Goal: Navigation & Orientation: Go to known website

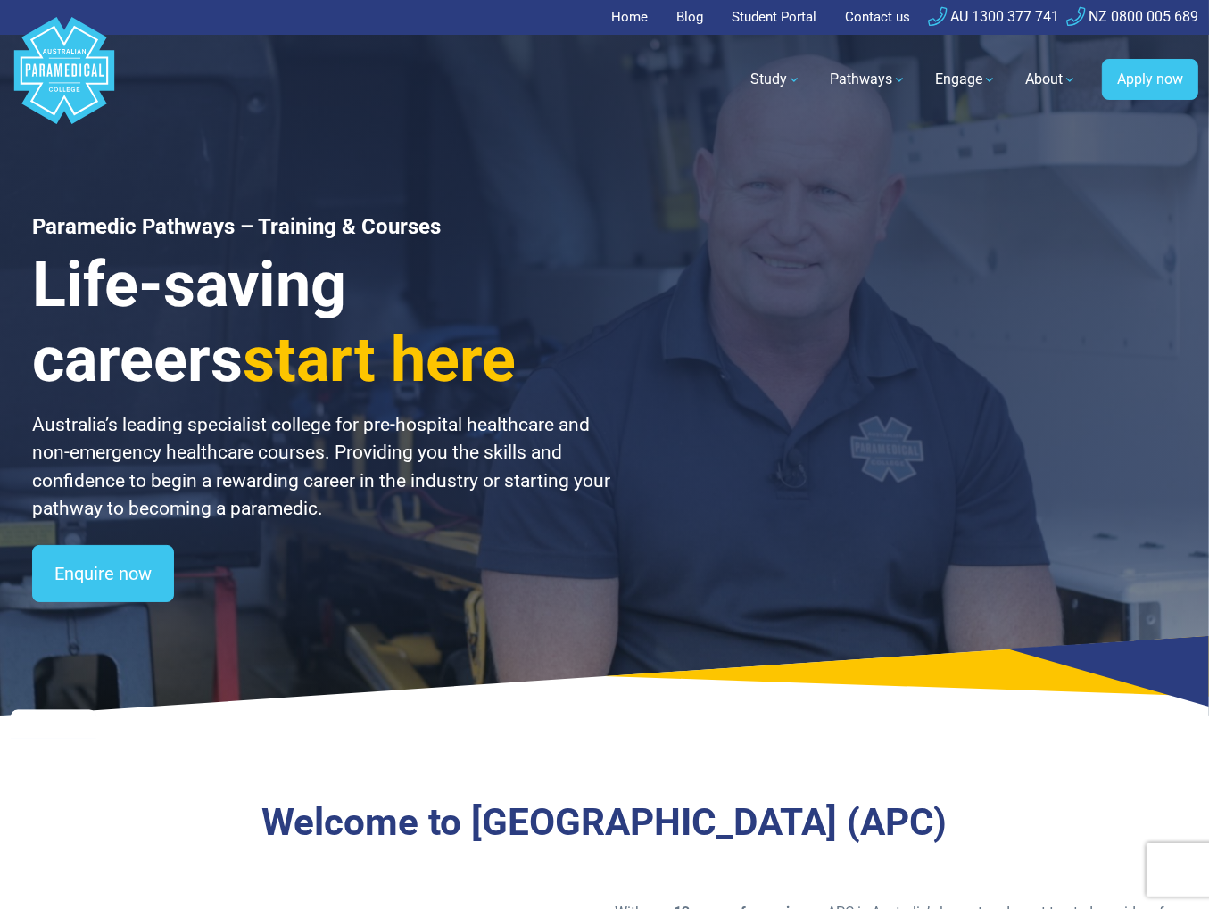
click at [800, 17] on link "Student Portal" at bounding box center [774, 17] width 106 height 35
